Goal: Task Accomplishment & Management: Use online tool/utility

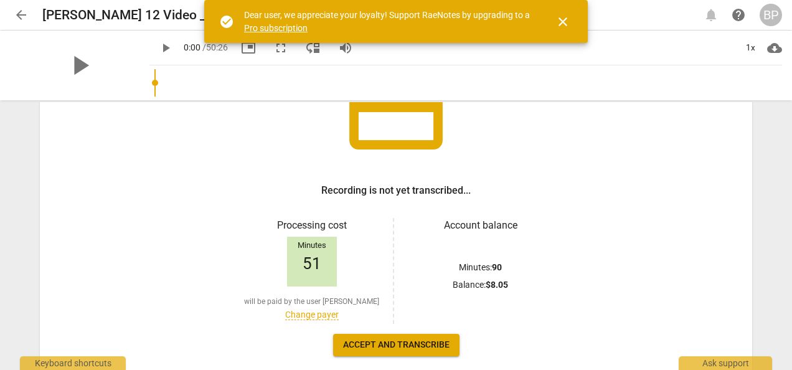
scroll to position [127, 0]
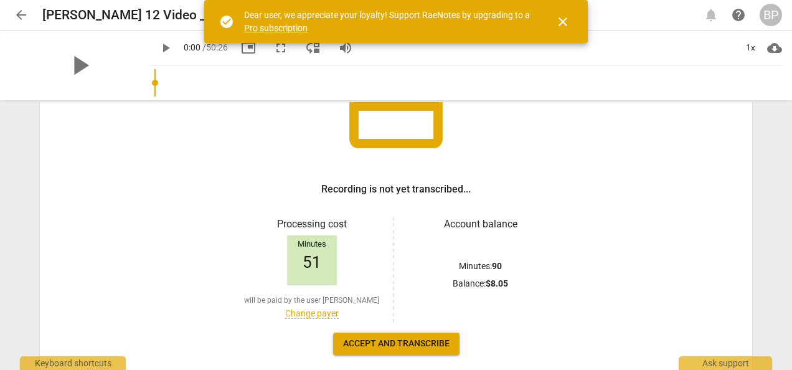
click at [412, 349] on span "Accept and transcribe" at bounding box center [396, 344] width 107 height 12
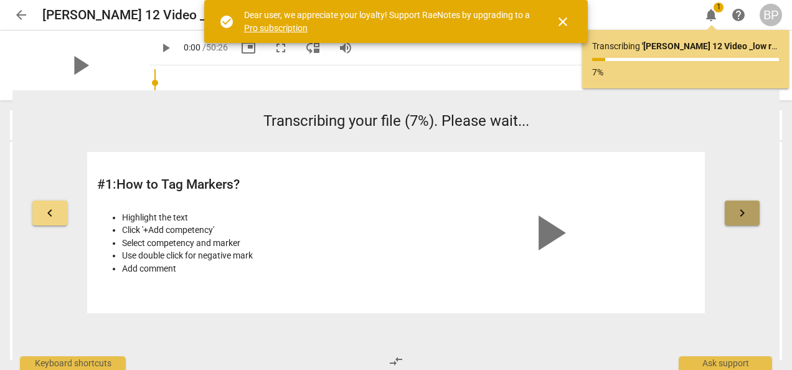
click at [551, 218] on span "keyboard_arrow_right" at bounding box center [742, 213] width 15 height 15
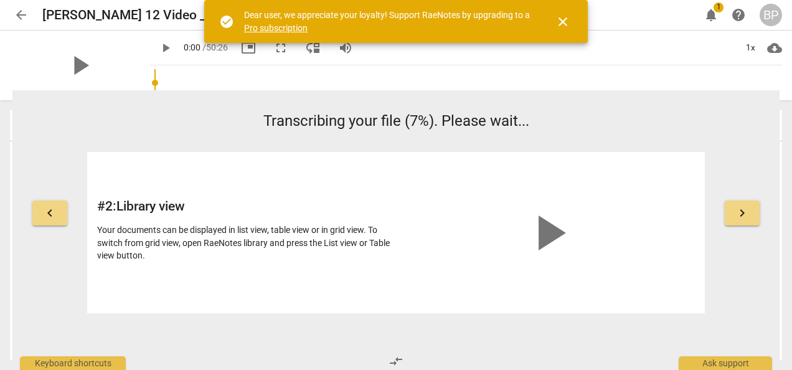
click at [551, 218] on span "keyboard_arrow_right" at bounding box center [742, 213] width 15 height 15
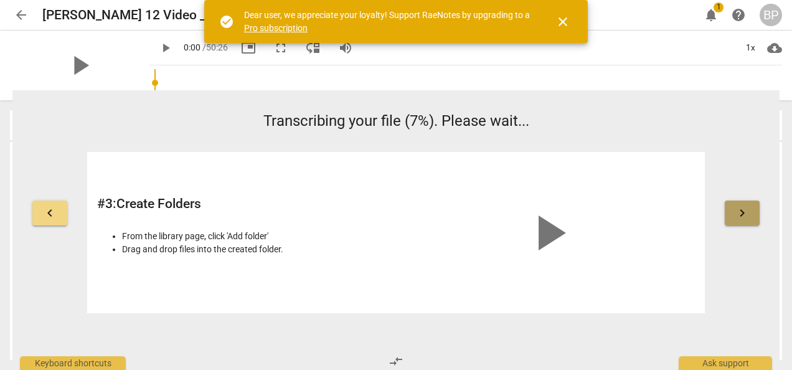
click at [551, 218] on span "keyboard_arrow_right" at bounding box center [742, 213] width 15 height 15
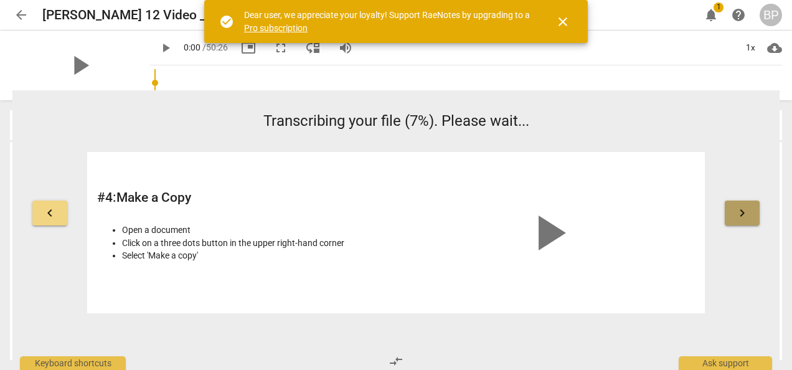
click at [551, 218] on span "keyboard_arrow_right" at bounding box center [742, 213] width 15 height 15
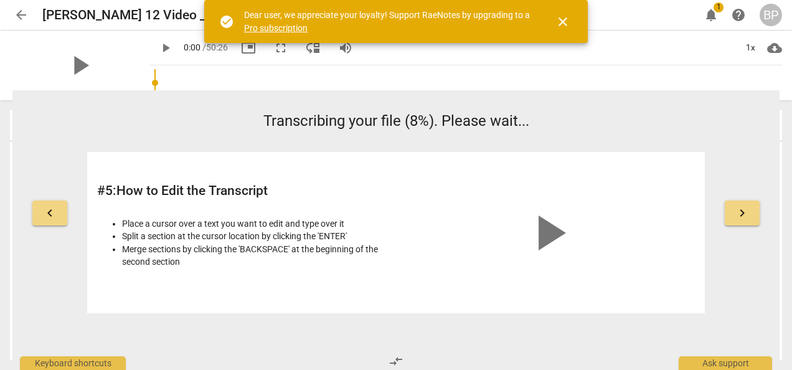
click at [551, 218] on span "keyboard_arrow_right" at bounding box center [742, 213] width 15 height 15
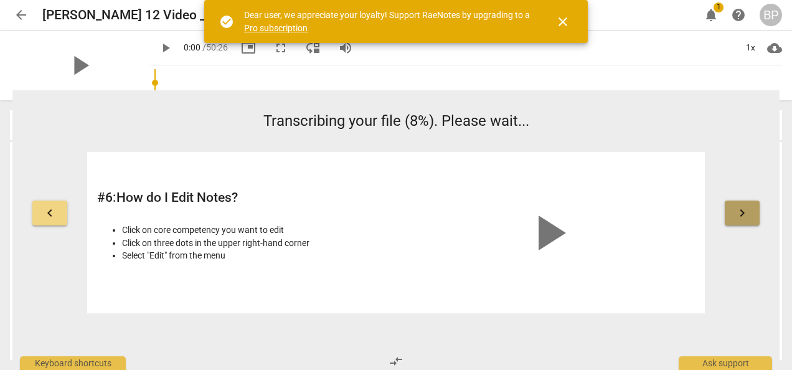
click at [551, 218] on span "keyboard_arrow_right" at bounding box center [742, 213] width 15 height 15
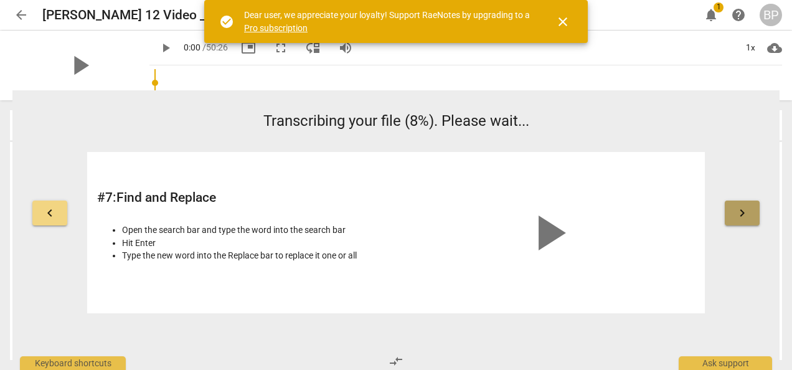
click at [551, 218] on span "keyboard_arrow_right" at bounding box center [742, 213] width 15 height 15
